Goal: Information Seeking & Learning: Learn about a topic

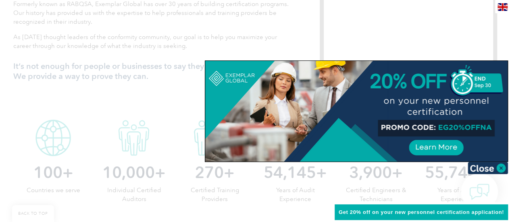
scroll to position [70, 0]
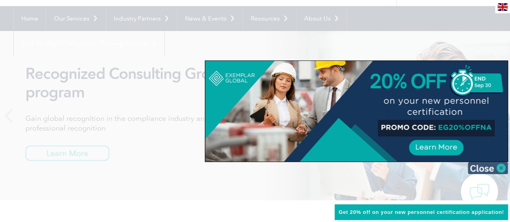
click at [503, 168] on img at bounding box center [488, 168] width 40 height 12
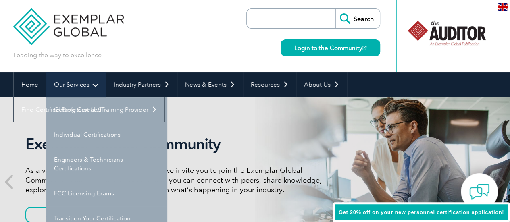
scroll to position [2, 0]
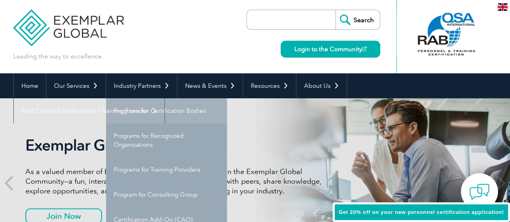
click at [145, 111] on link "Programs for Certification Bodies" at bounding box center [166, 110] width 121 height 25
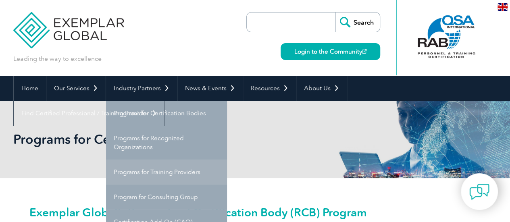
click at [182, 169] on link "Programs for Training Providers" at bounding box center [166, 172] width 121 height 25
